Goal: Information Seeking & Learning: Find specific fact

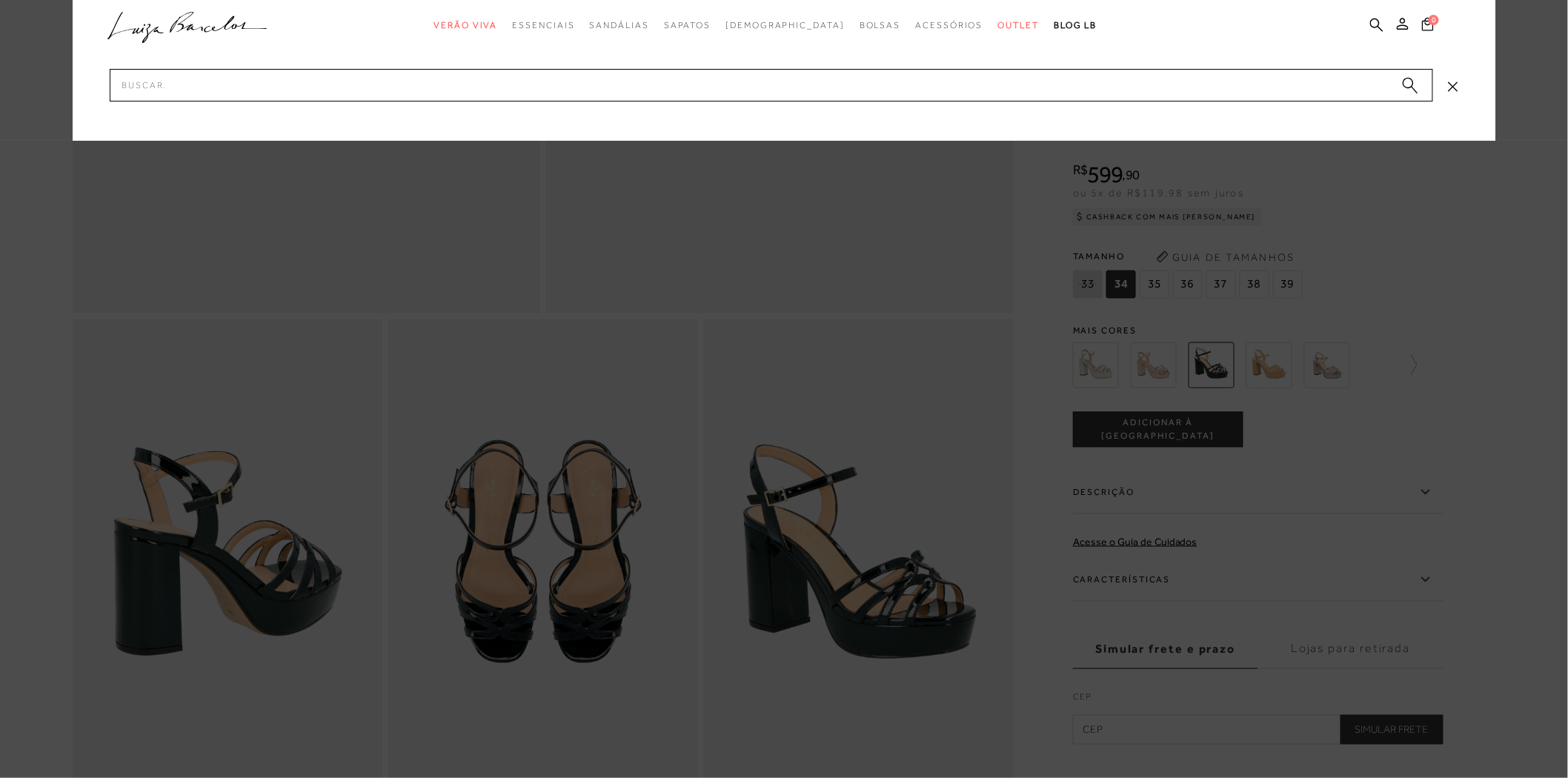
click at [178, 83] on input "Pesquisar" at bounding box center [772, 85] width 1324 height 32
type input "131301214"
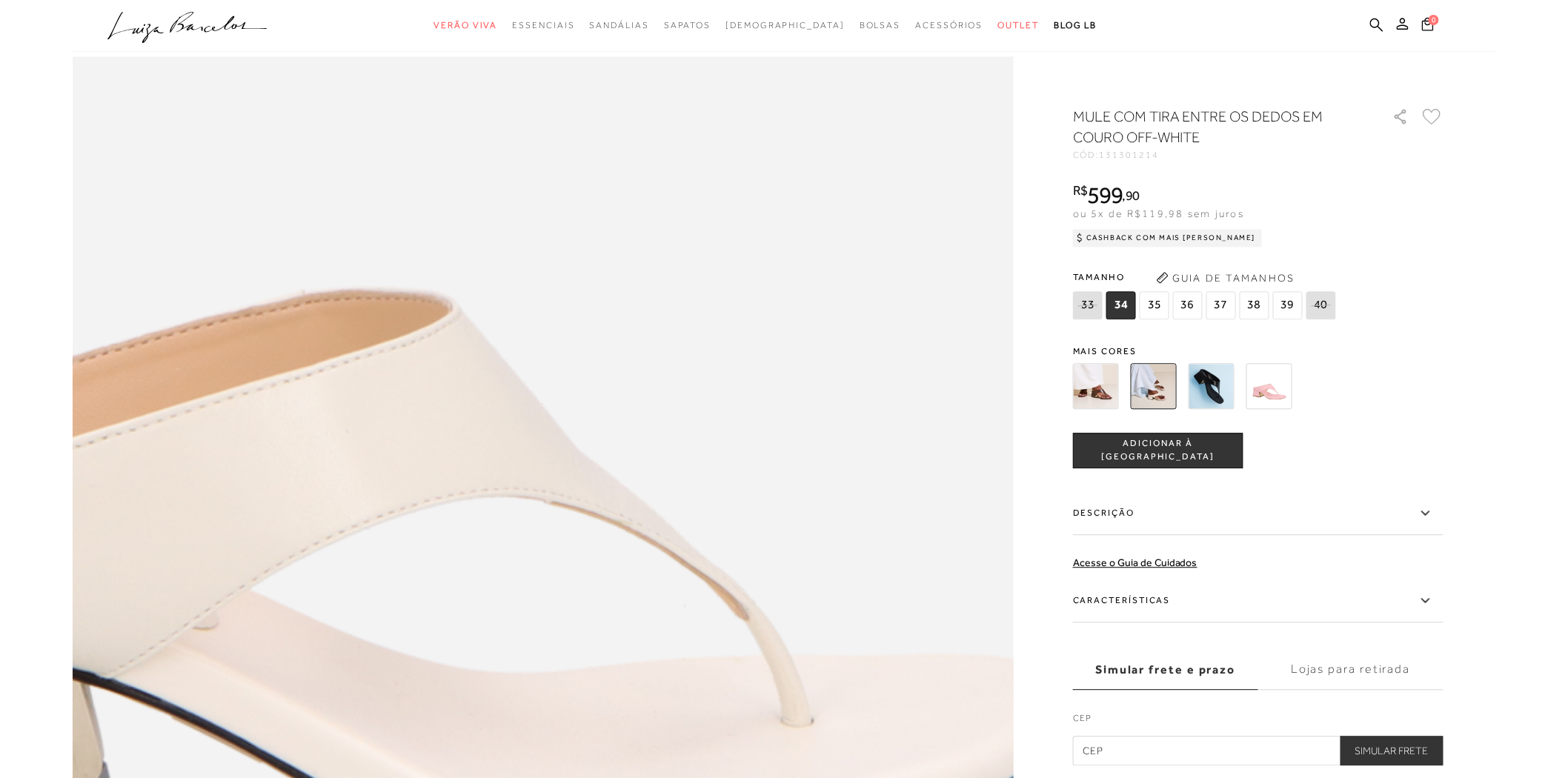
scroll to position [1316, 0]
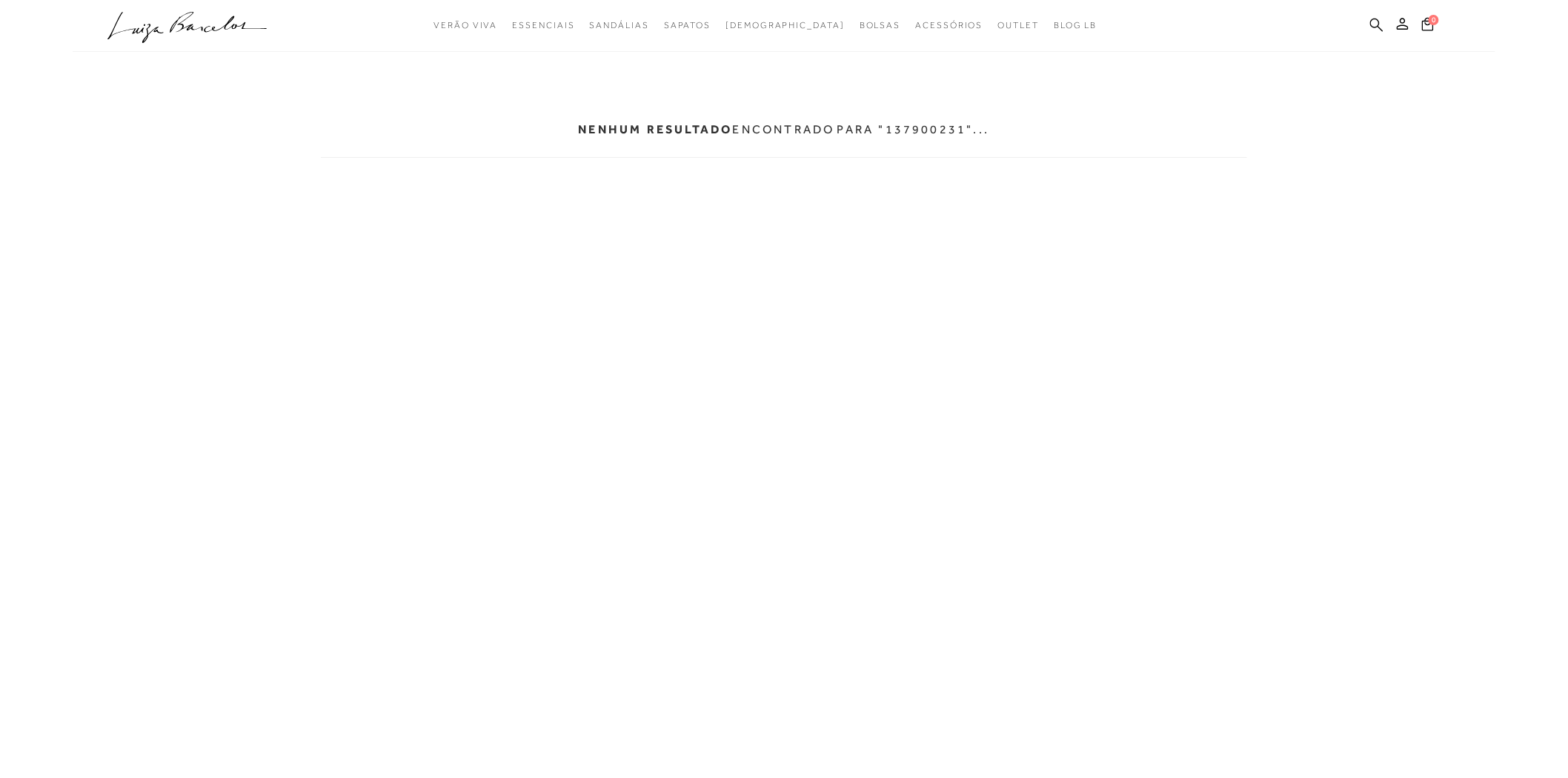
click at [1375, 22] on icon at bounding box center [1376, 25] width 13 height 14
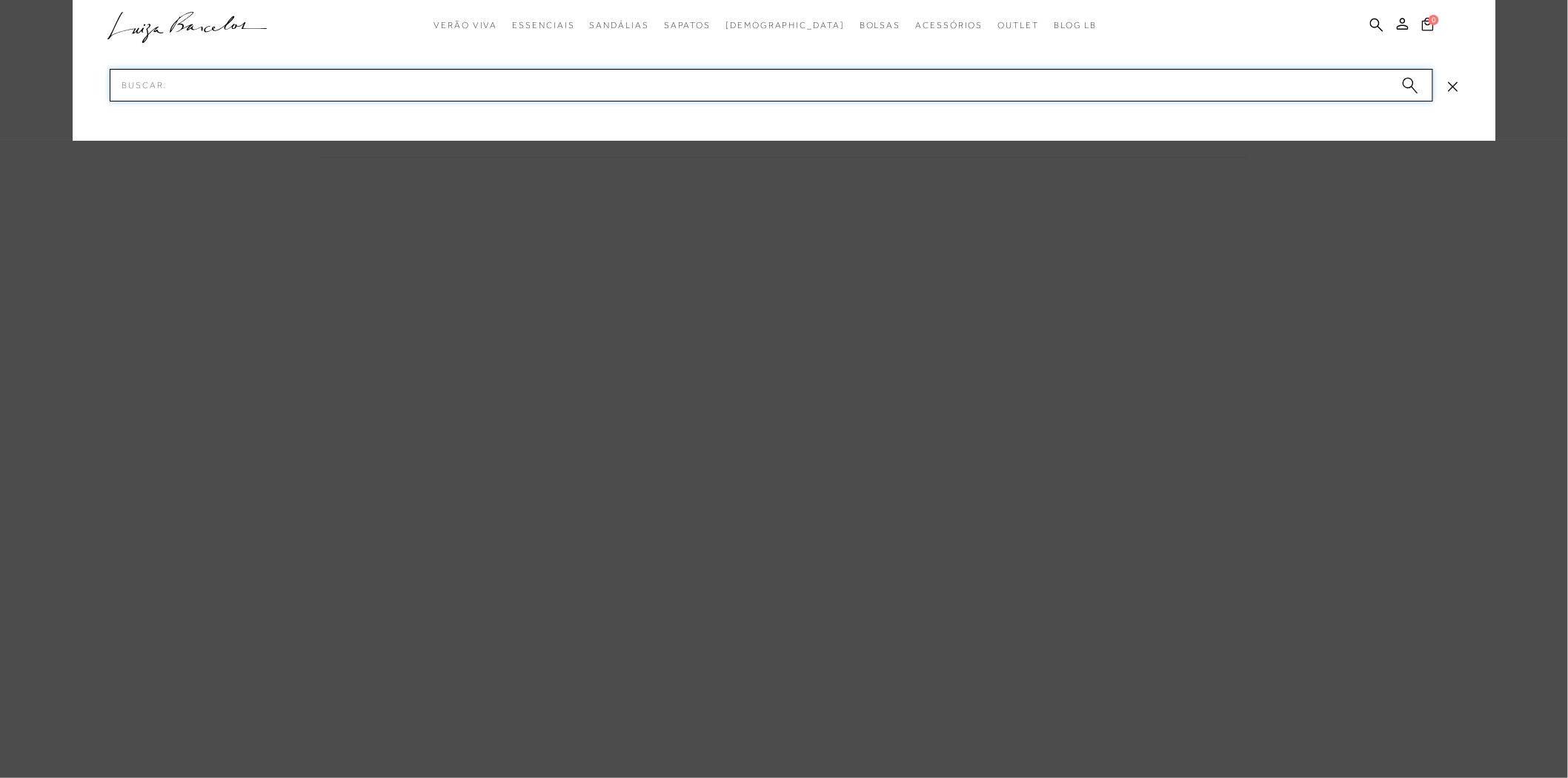
click at [150, 91] on input "Pesquisar" at bounding box center [772, 85] width 1324 height 32
paste input "137900231"
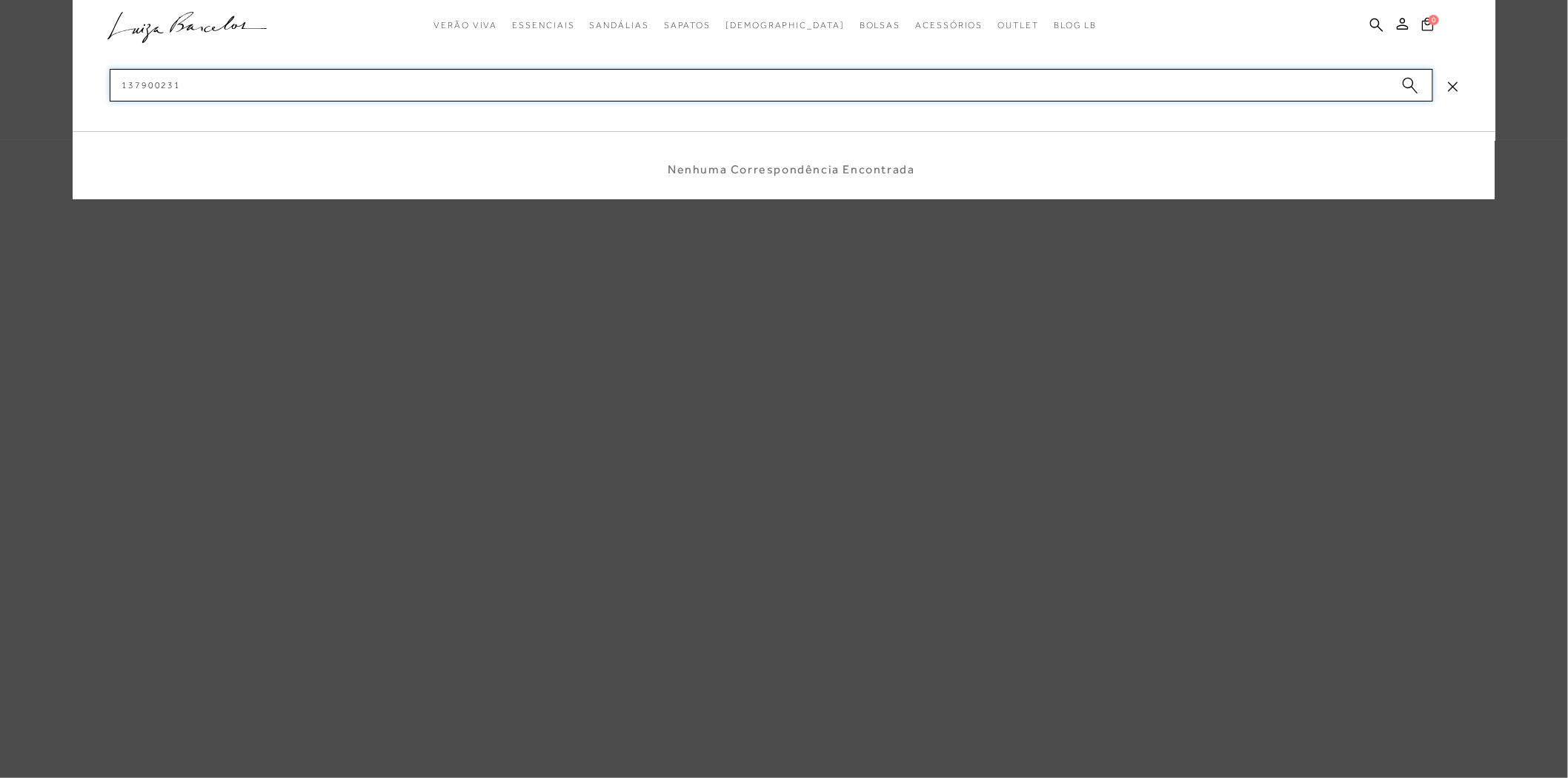
type input "13790023"
